Goal: Find specific page/section: Find specific page/section

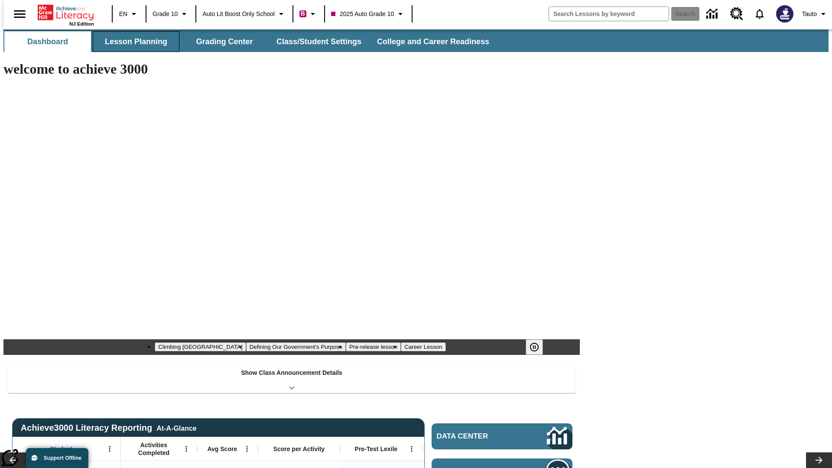
click at [133, 42] on button "Lesson Planning" at bounding box center [136, 41] width 87 height 21
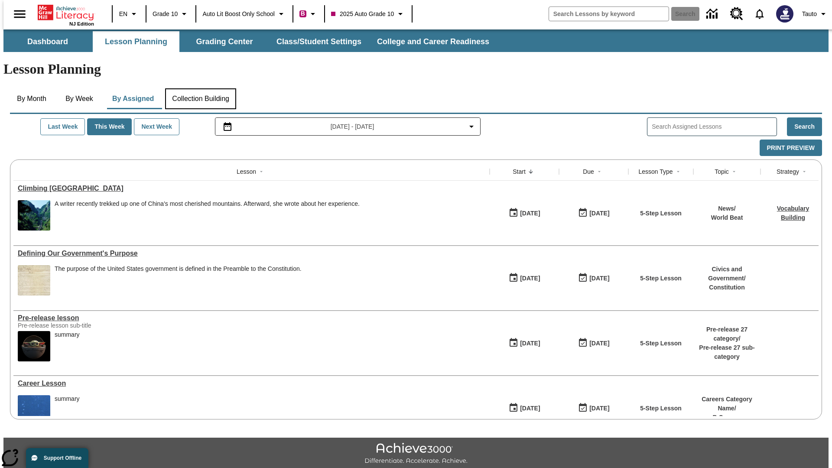
click at [200, 88] on button "Collection Building" at bounding box center [200, 98] width 71 height 21
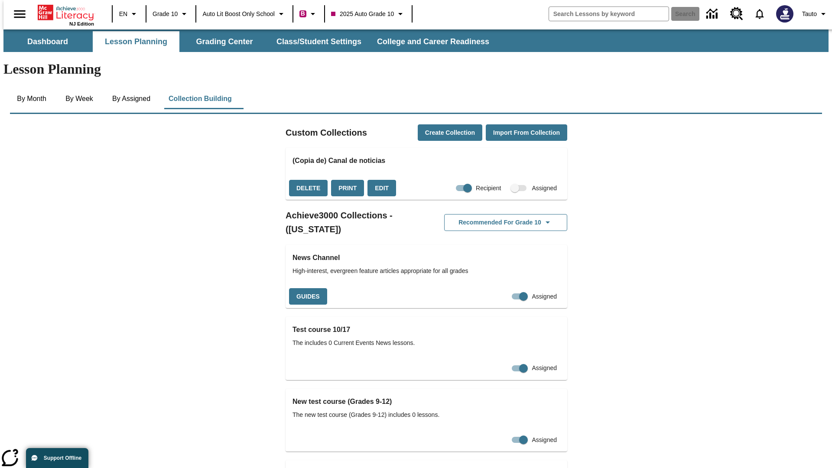
checkbox input "true"
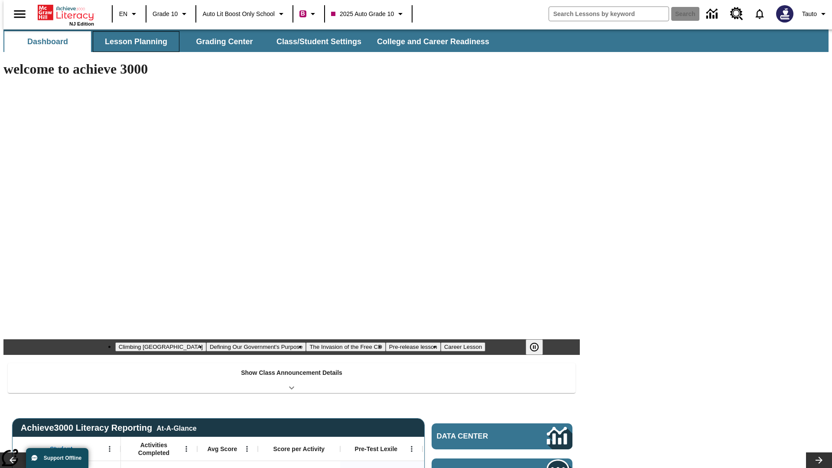
click at [133, 42] on button "Lesson Planning" at bounding box center [136, 41] width 87 height 21
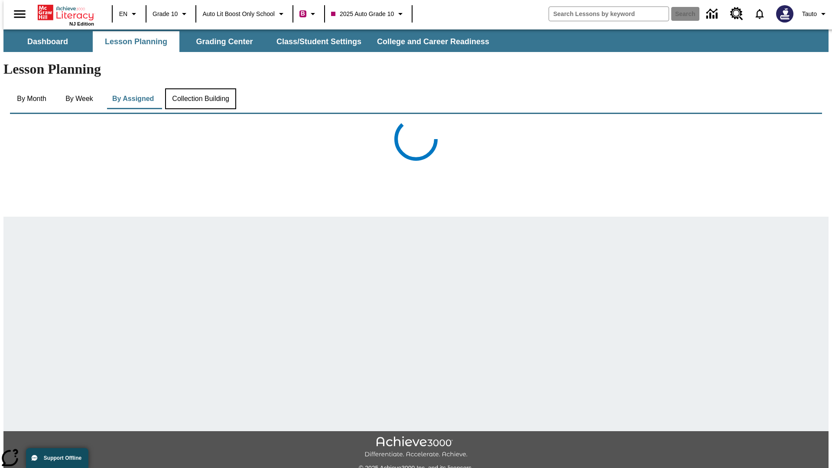
click at [200, 88] on button "Collection Building" at bounding box center [200, 98] width 71 height 21
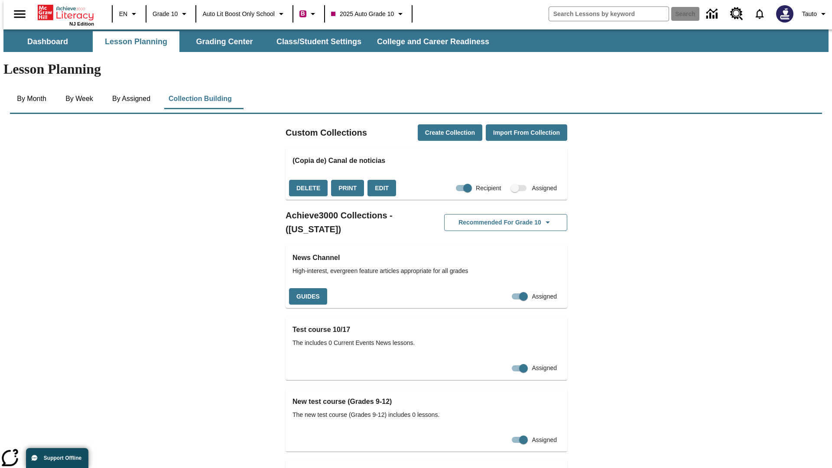
checkbox input "false"
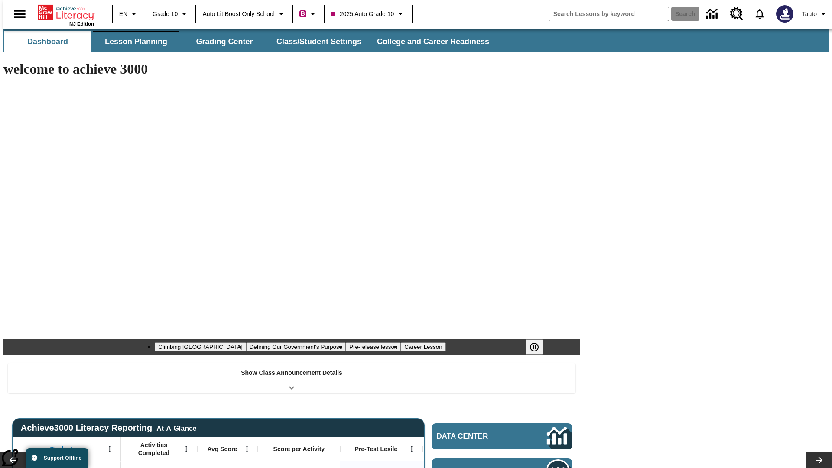
click at [133, 42] on button "Lesson Planning" at bounding box center [136, 41] width 87 height 21
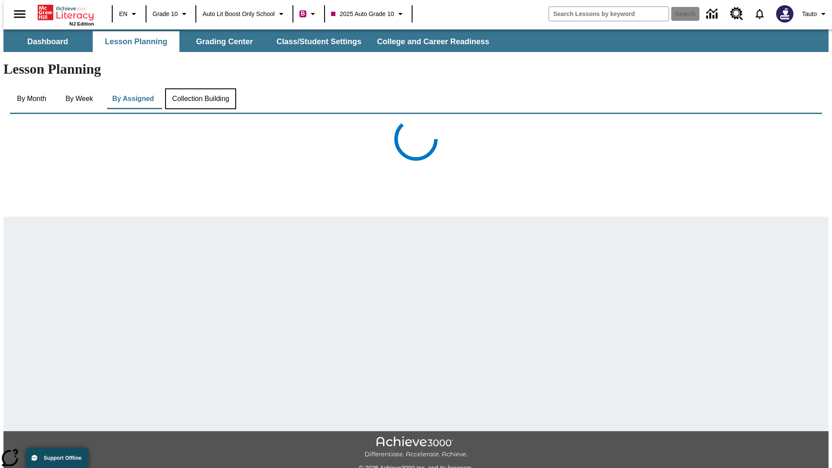
click at [200, 88] on button "Collection Building" at bounding box center [200, 98] width 71 height 21
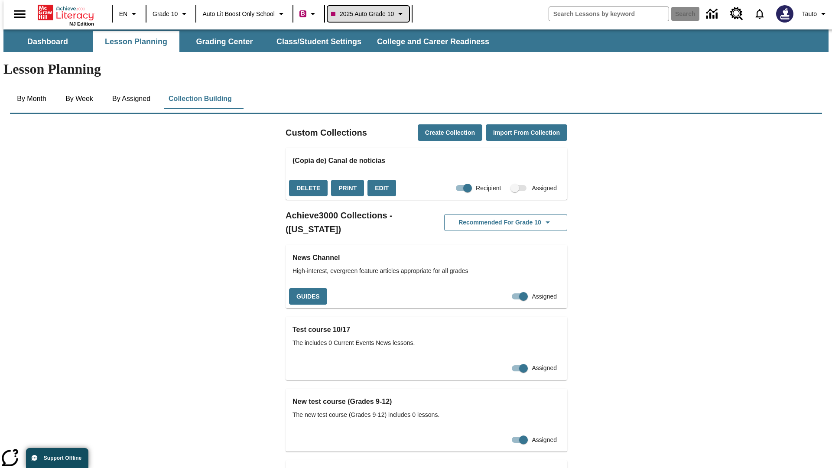
click at [371, 14] on span "2025 Auto Grade 10" at bounding box center [362, 14] width 63 height 9
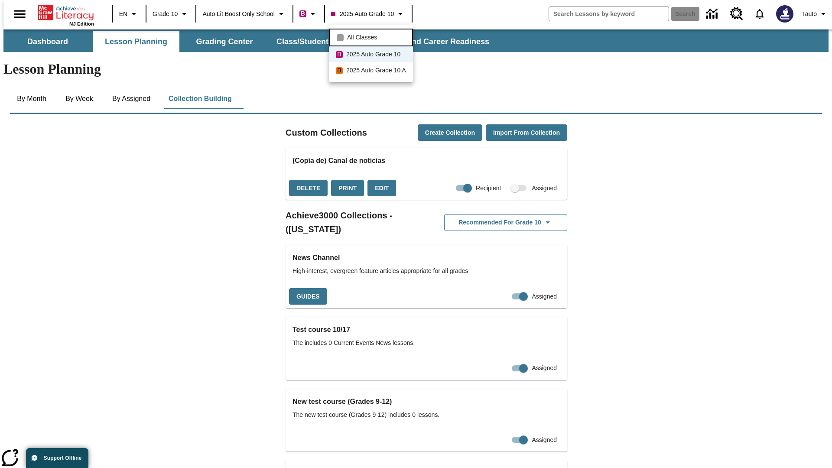
click at [372, 36] on span "All Classes" at bounding box center [362, 37] width 30 height 9
